Goal: Task Accomplishment & Management: Use online tool/utility

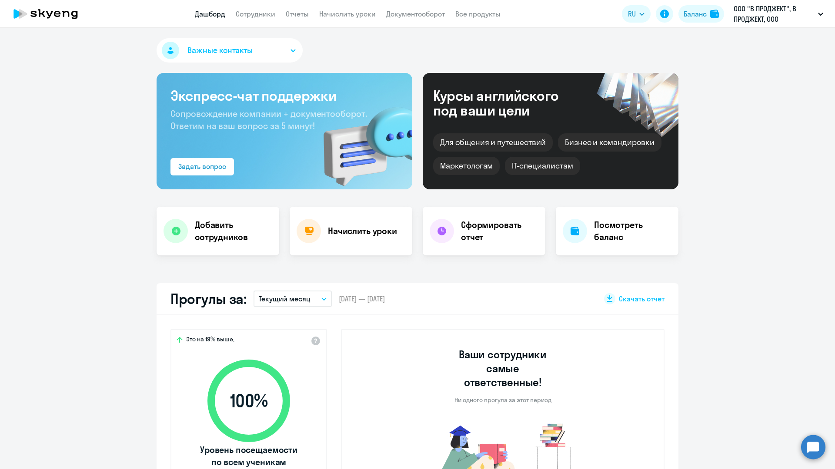
select select "30"
click at [339, 236] on h4 "Начислить уроки" at bounding box center [362, 231] width 69 height 12
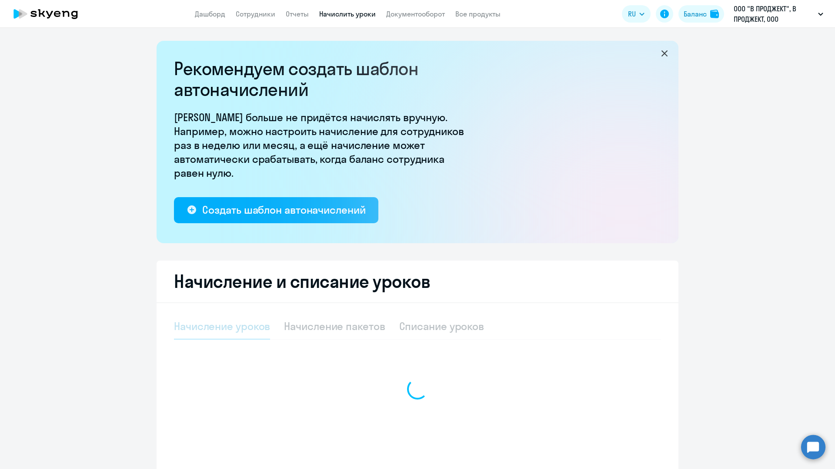
select select "10"
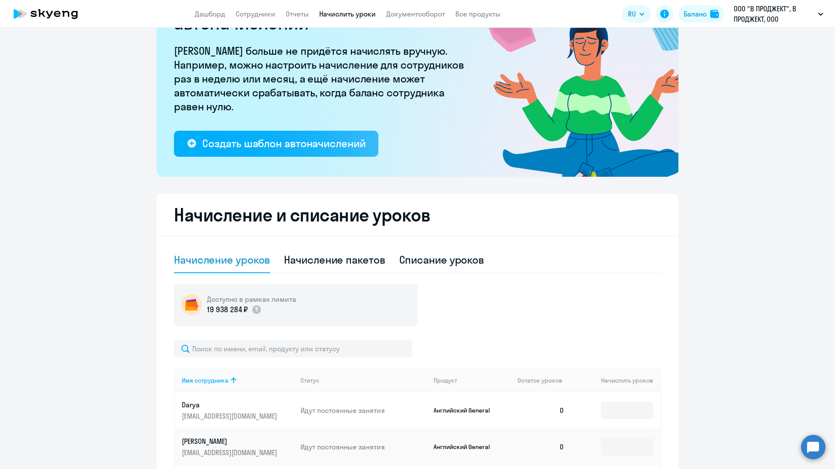
scroll to position [162, 0]
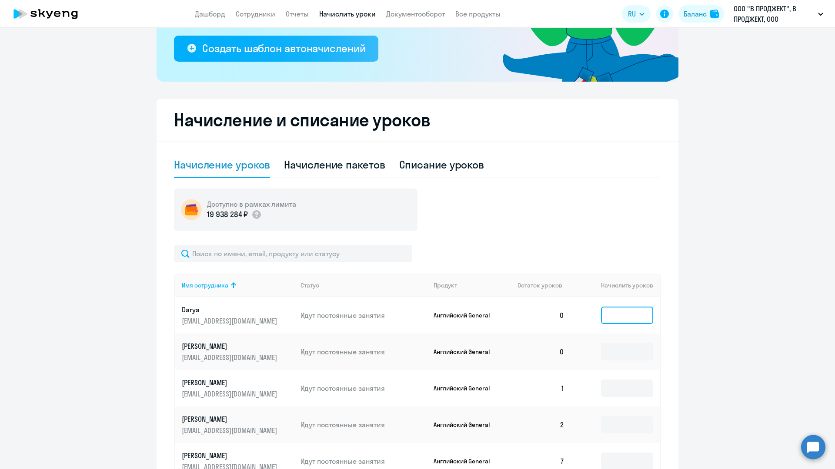
click at [625, 320] on input at bounding box center [627, 315] width 52 height 17
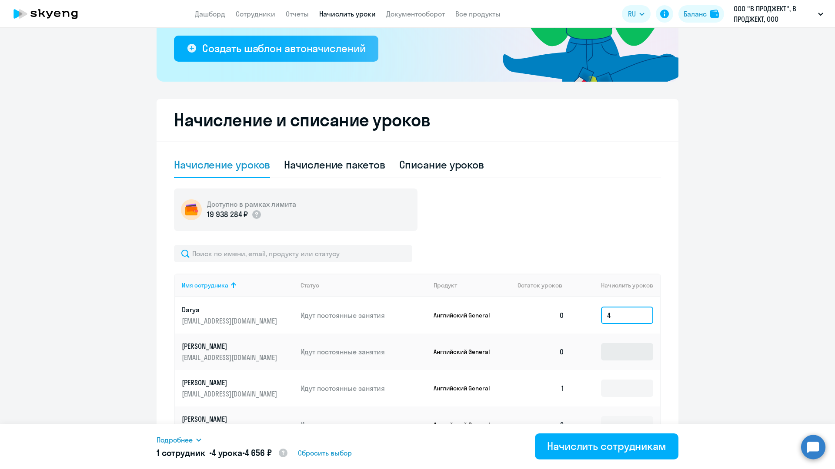
type input "4"
click at [611, 353] on input at bounding box center [627, 351] width 52 height 17
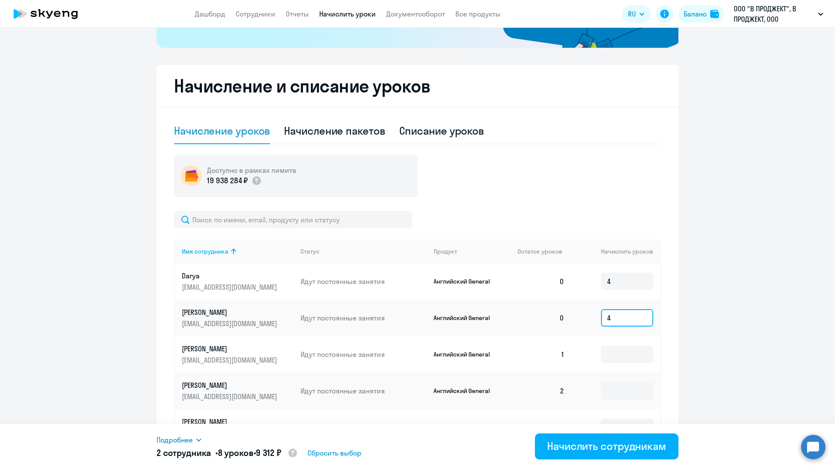
scroll to position [205, 0]
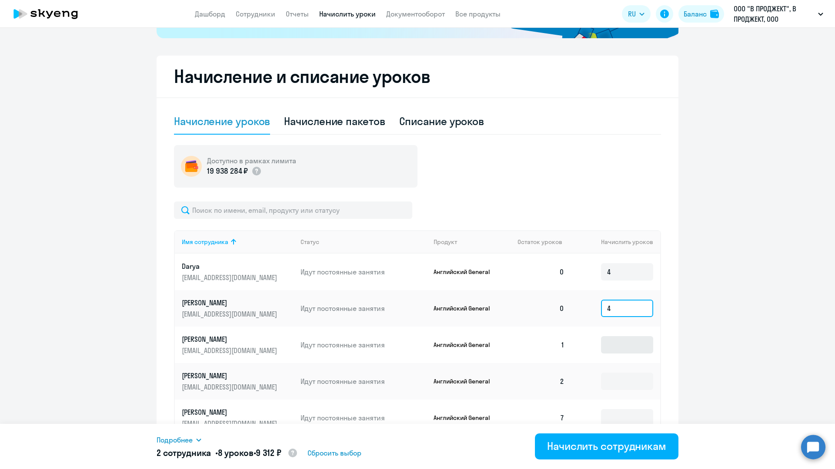
type input "4"
click at [612, 351] on input at bounding box center [627, 344] width 52 height 17
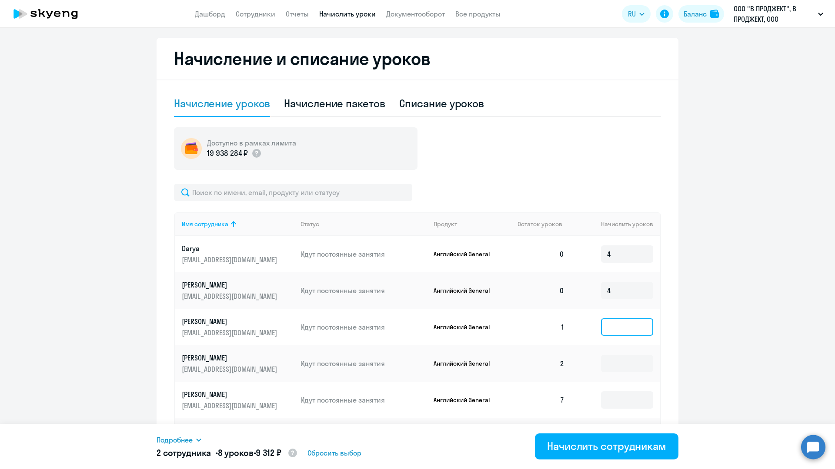
scroll to position [245, 0]
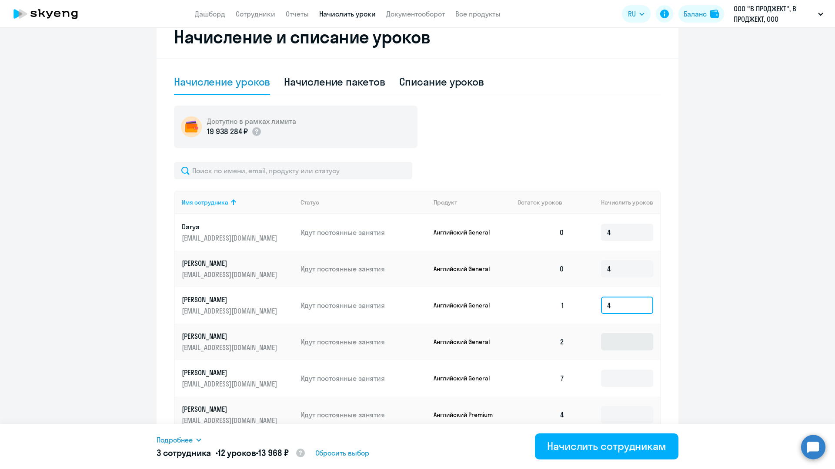
type input "4"
click at [611, 338] on input at bounding box center [627, 341] width 52 height 17
type input "4"
type input "6"
click at [633, 380] on input at bounding box center [627, 378] width 52 height 17
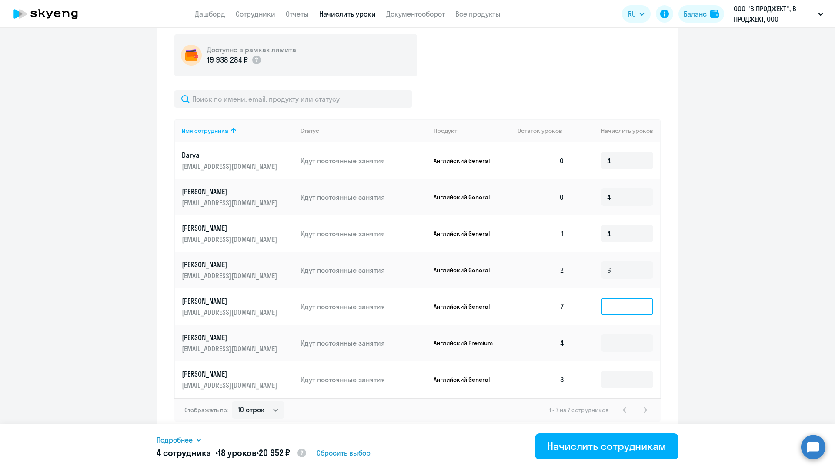
scroll to position [318, 0]
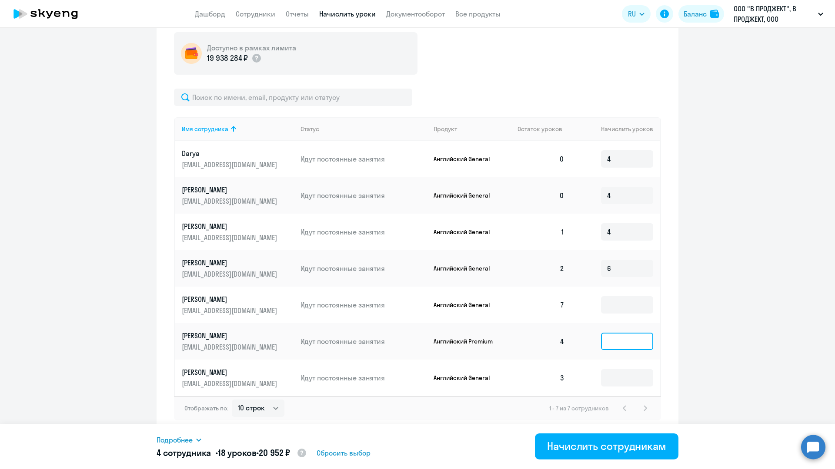
click at [618, 345] on input at bounding box center [627, 341] width 52 height 17
type input "3"
click at [615, 374] on input at bounding box center [627, 377] width 52 height 17
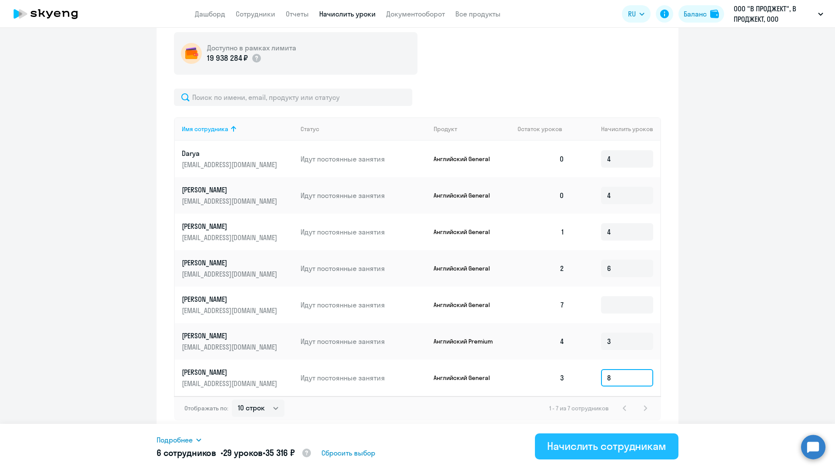
type input "8"
click at [602, 450] on div "Начислить сотрудникам" at bounding box center [606, 446] width 119 height 14
